Goal: Information Seeking & Learning: Learn about a topic

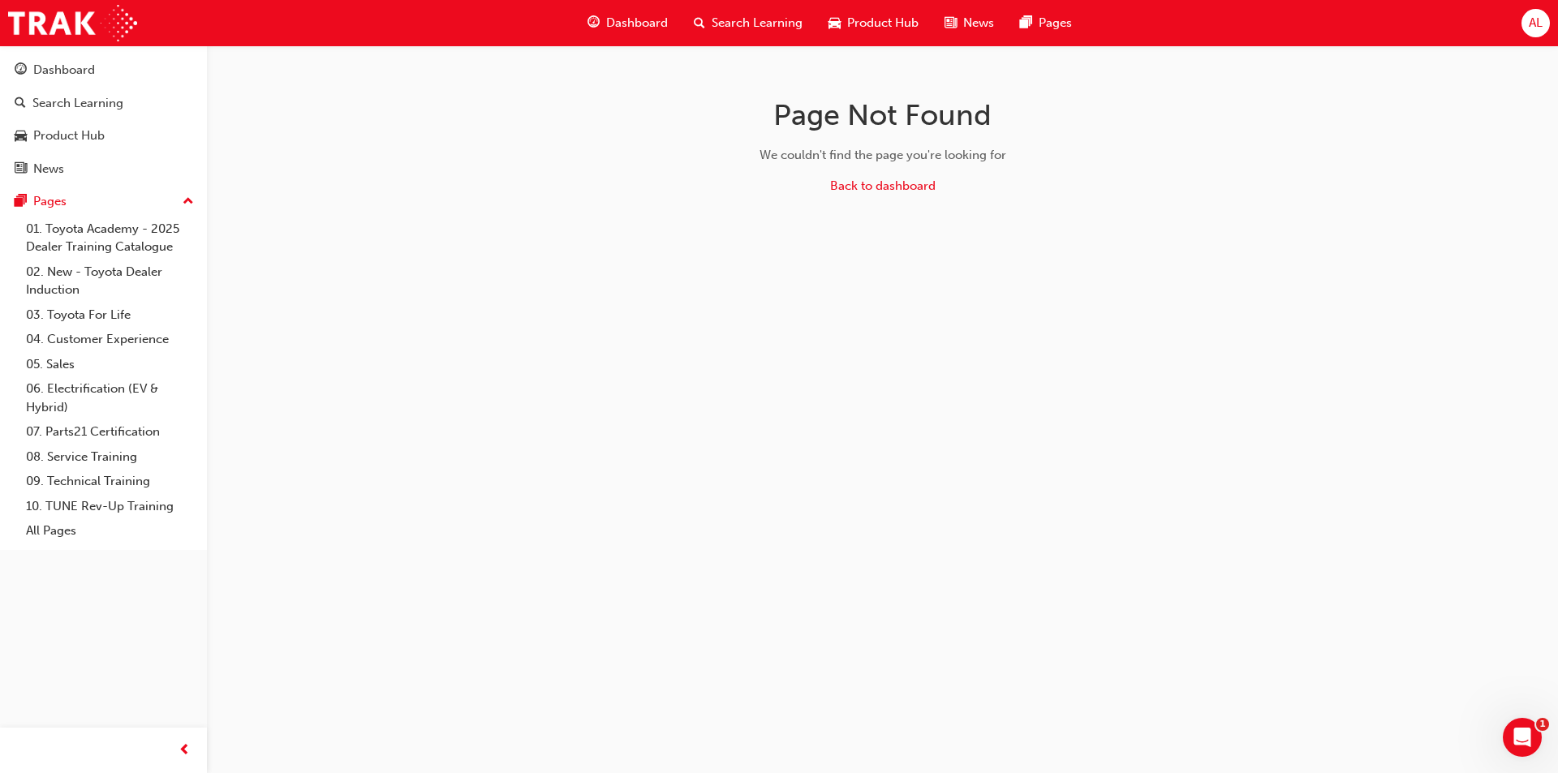
click at [732, 24] on span "Search Learning" at bounding box center [757, 23] width 91 height 19
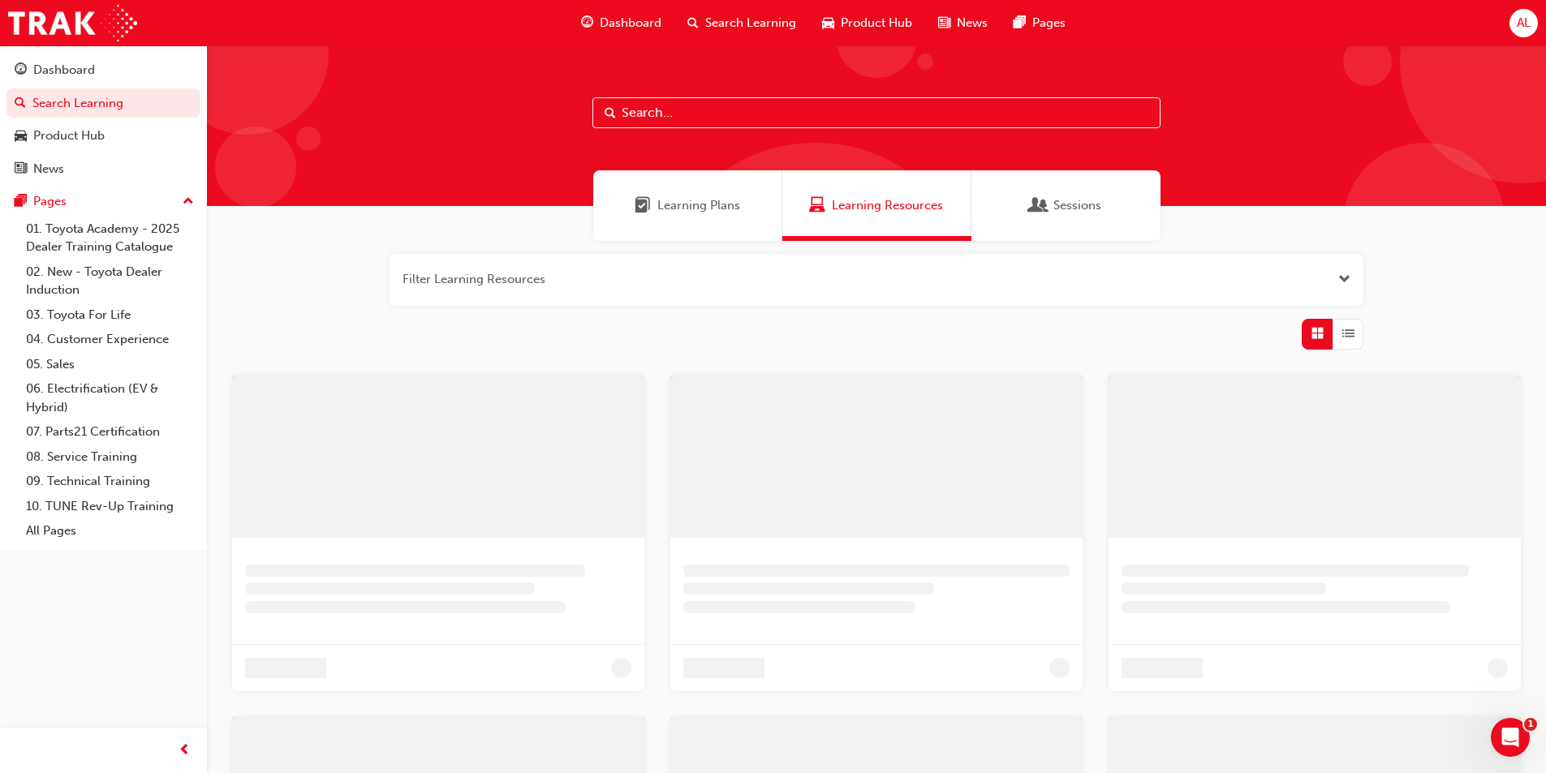
click at [637, 18] on span "Dashboard" at bounding box center [631, 23] width 62 height 19
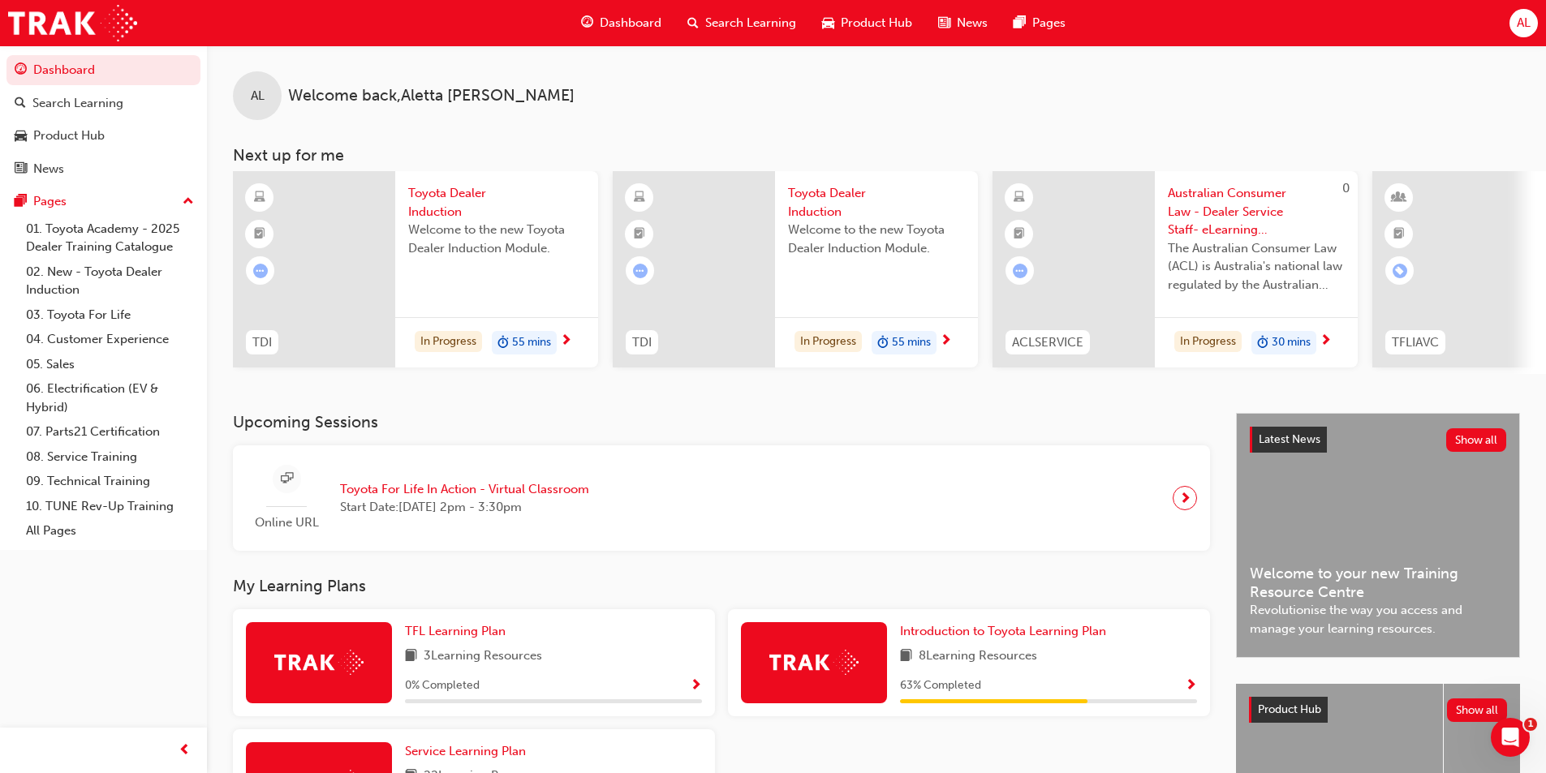
click at [124, 450] on link "08. Service Training" at bounding box center [109, 457] width 181 height 25
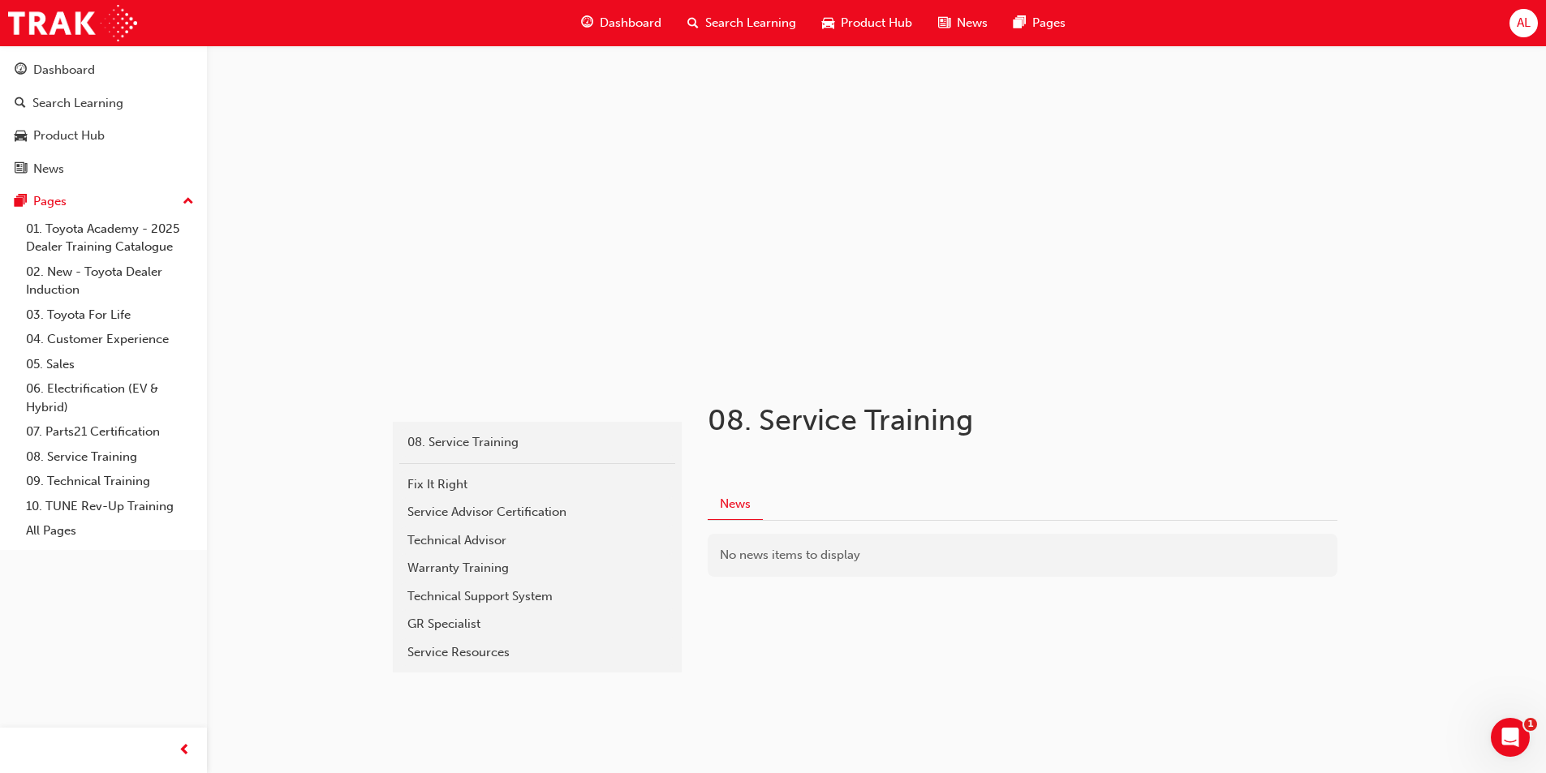
click at [42, 72] on div "Dashboard" at bounding box center [64, 70] width 62 height 19
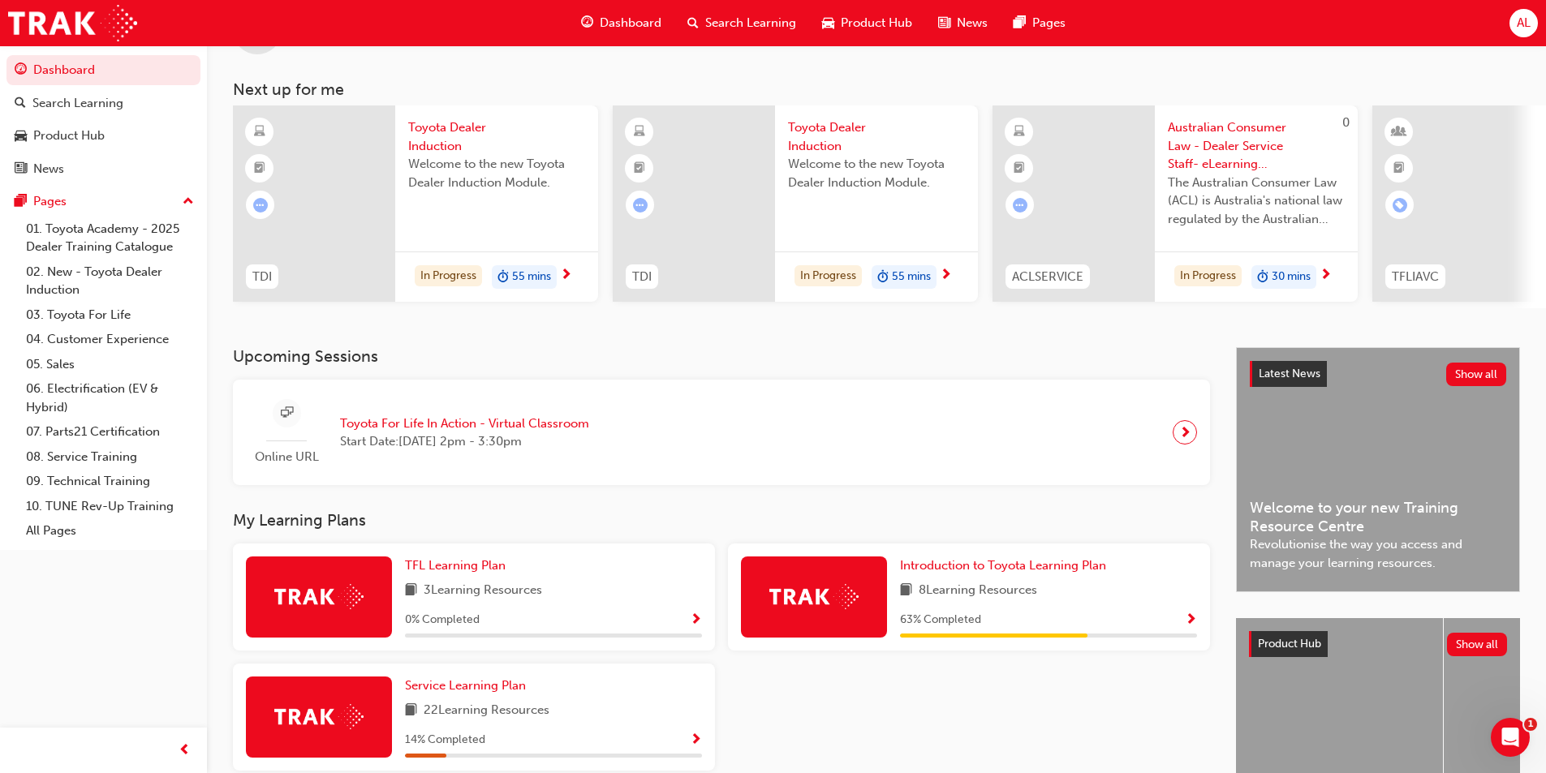
scroll to position [196, 0]
